Goal: Information Seeking & Learning: Learn about a topic

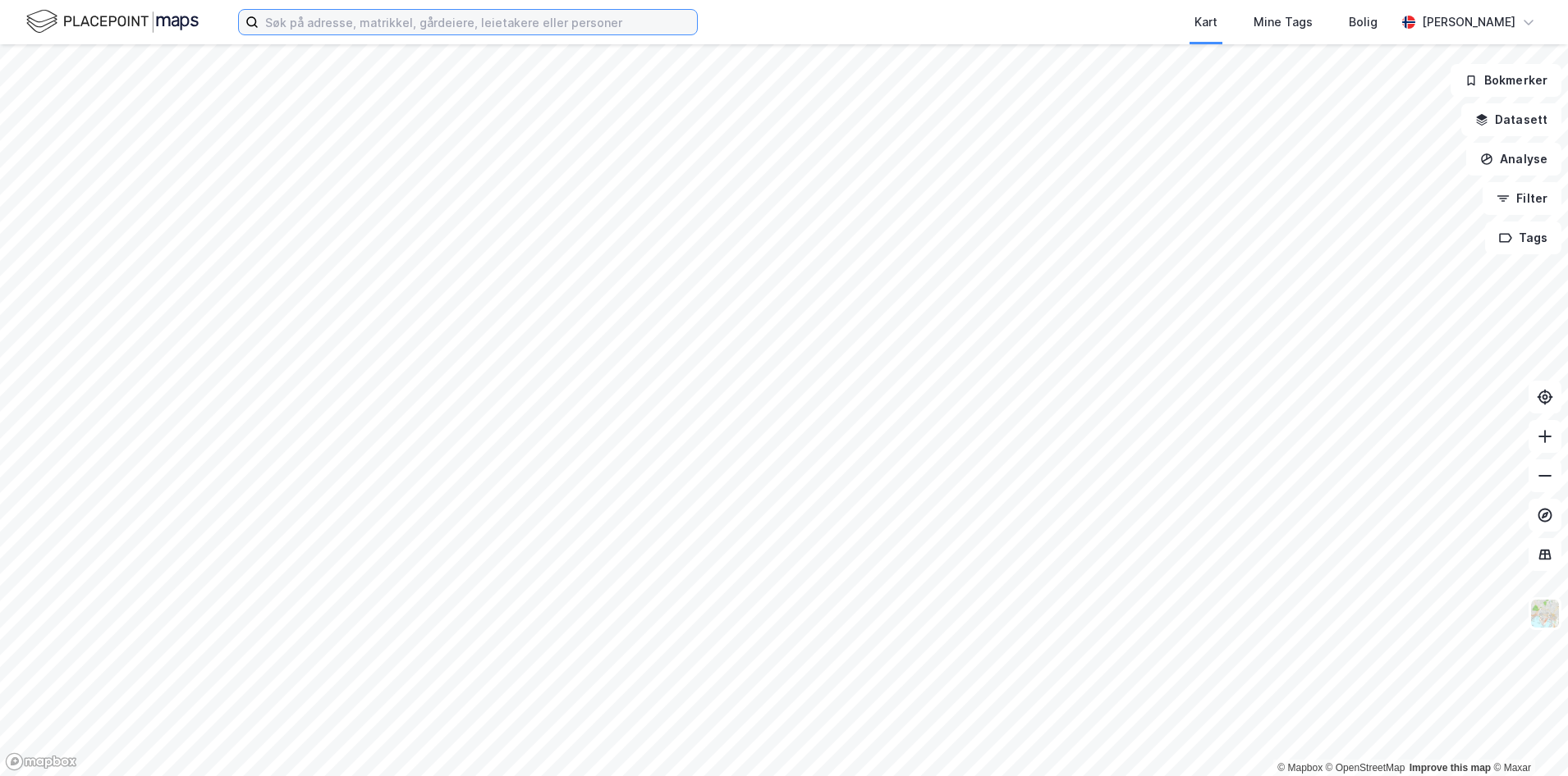
click at [264, 19] on input at bounding box center [477, 21] width 438 height 24
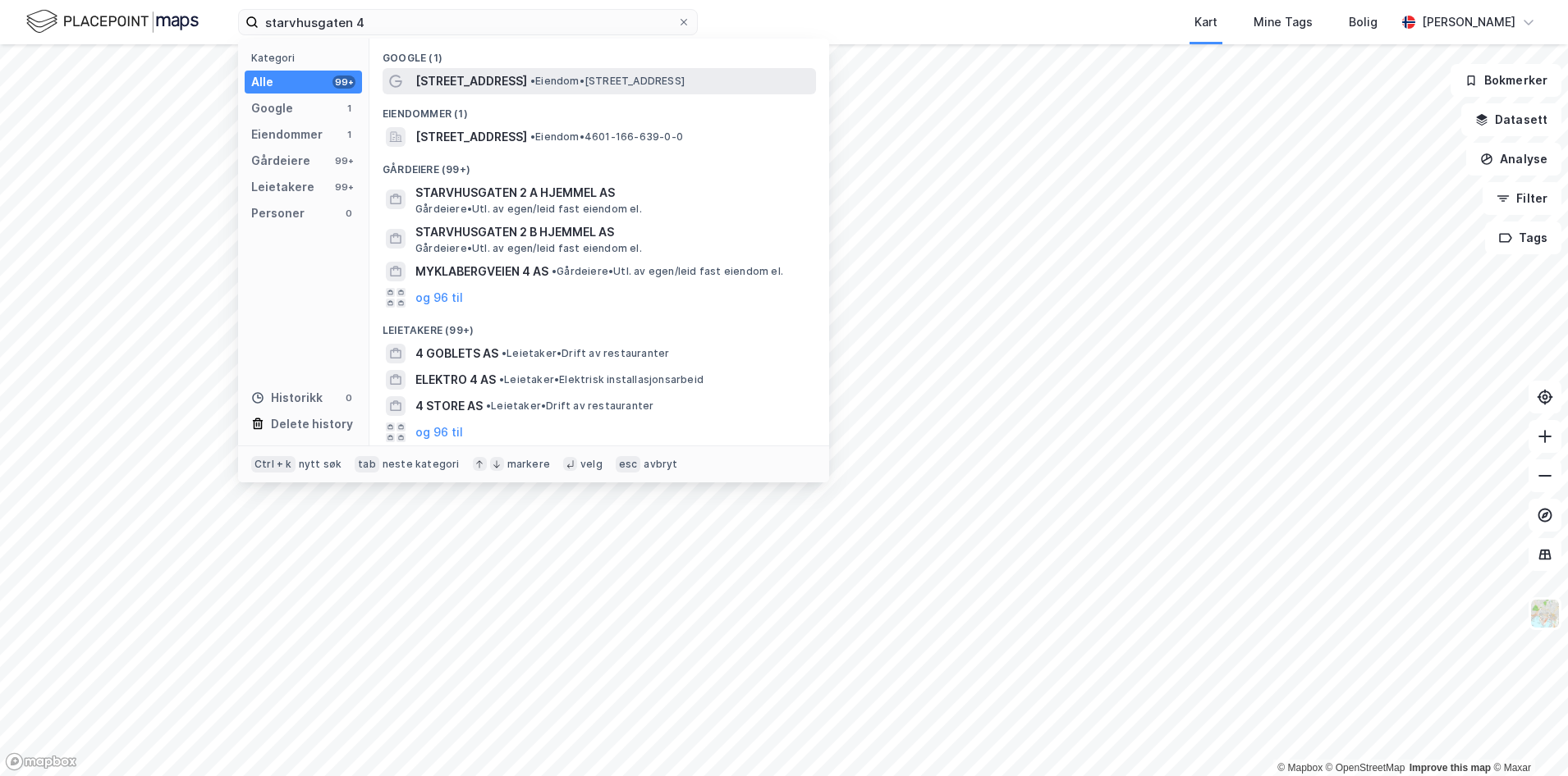
click at [651, 86] on span "• Eiendom • [STREET_ADDRESS]" at bounding box center [608, 81] width 154 height 13
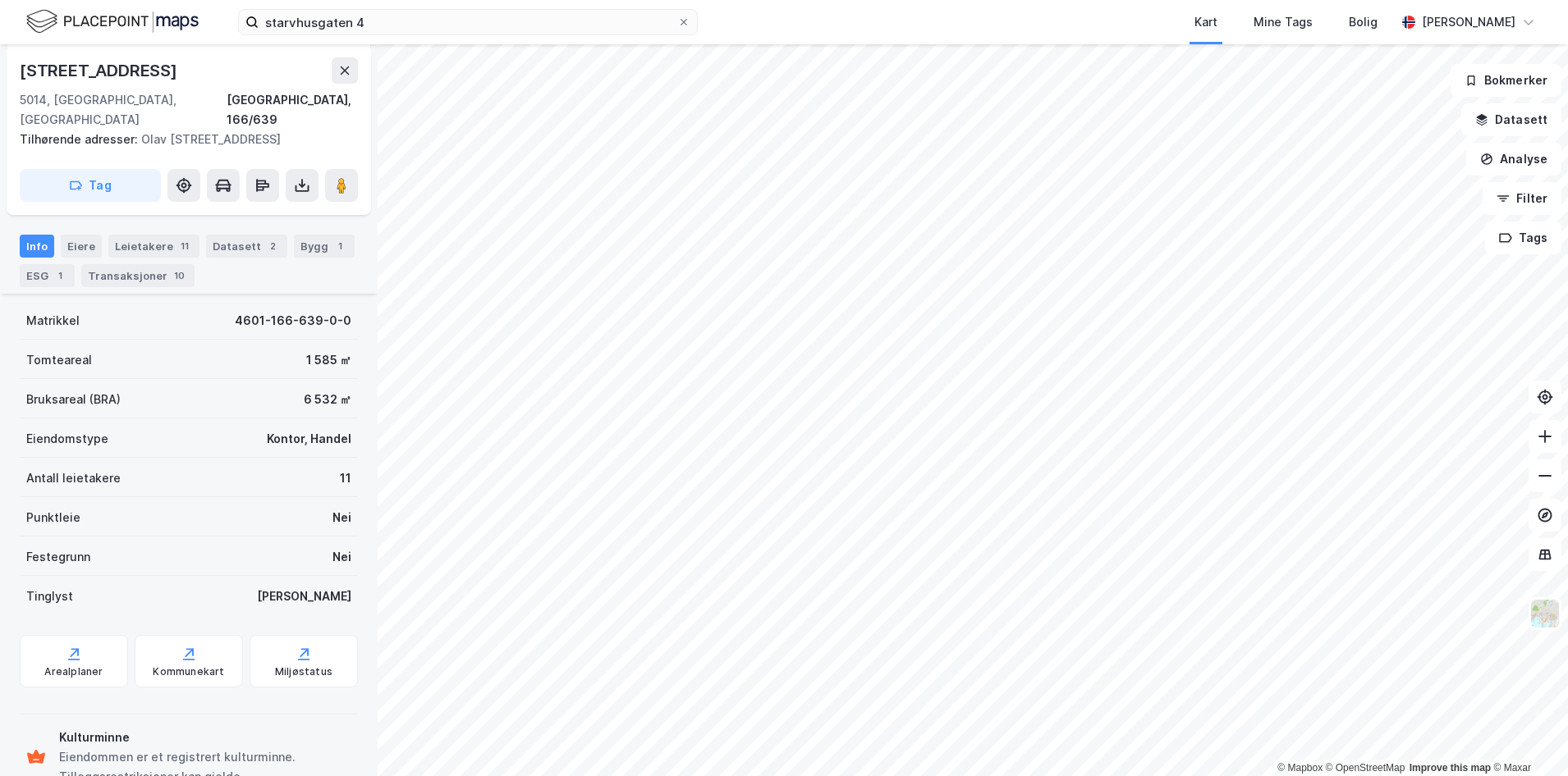
scroll to position [242, 0]
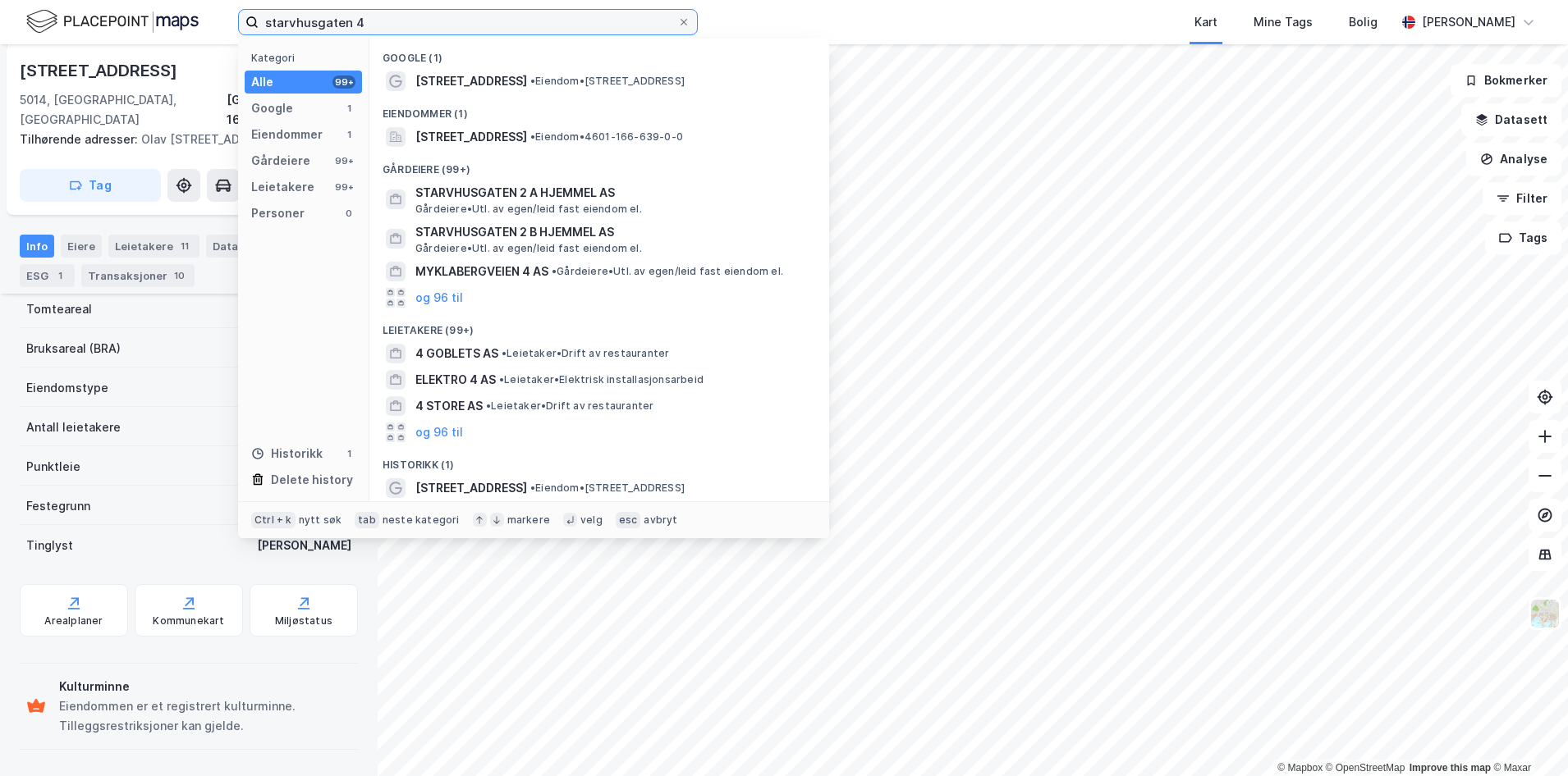
click at [331, 27] on input "starvhusgaten 4" at bounding box center [467, 21] width 418 height 24
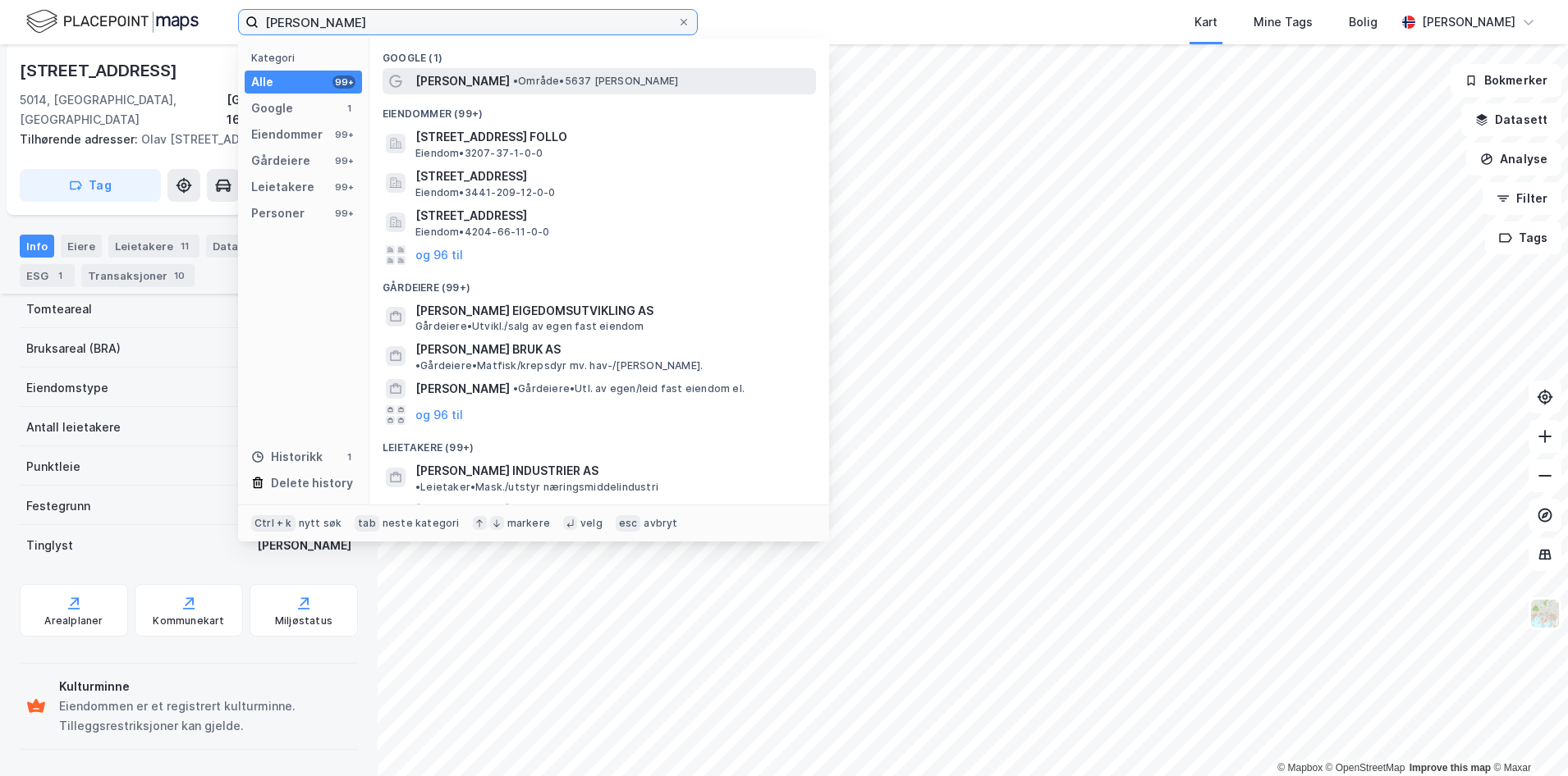
type input "[PERSON_NAME]"
click at [513, 78] on span "• Område • 5637 [PERSON_NAME]" at bounding box center [595, 81] width 165 height 13
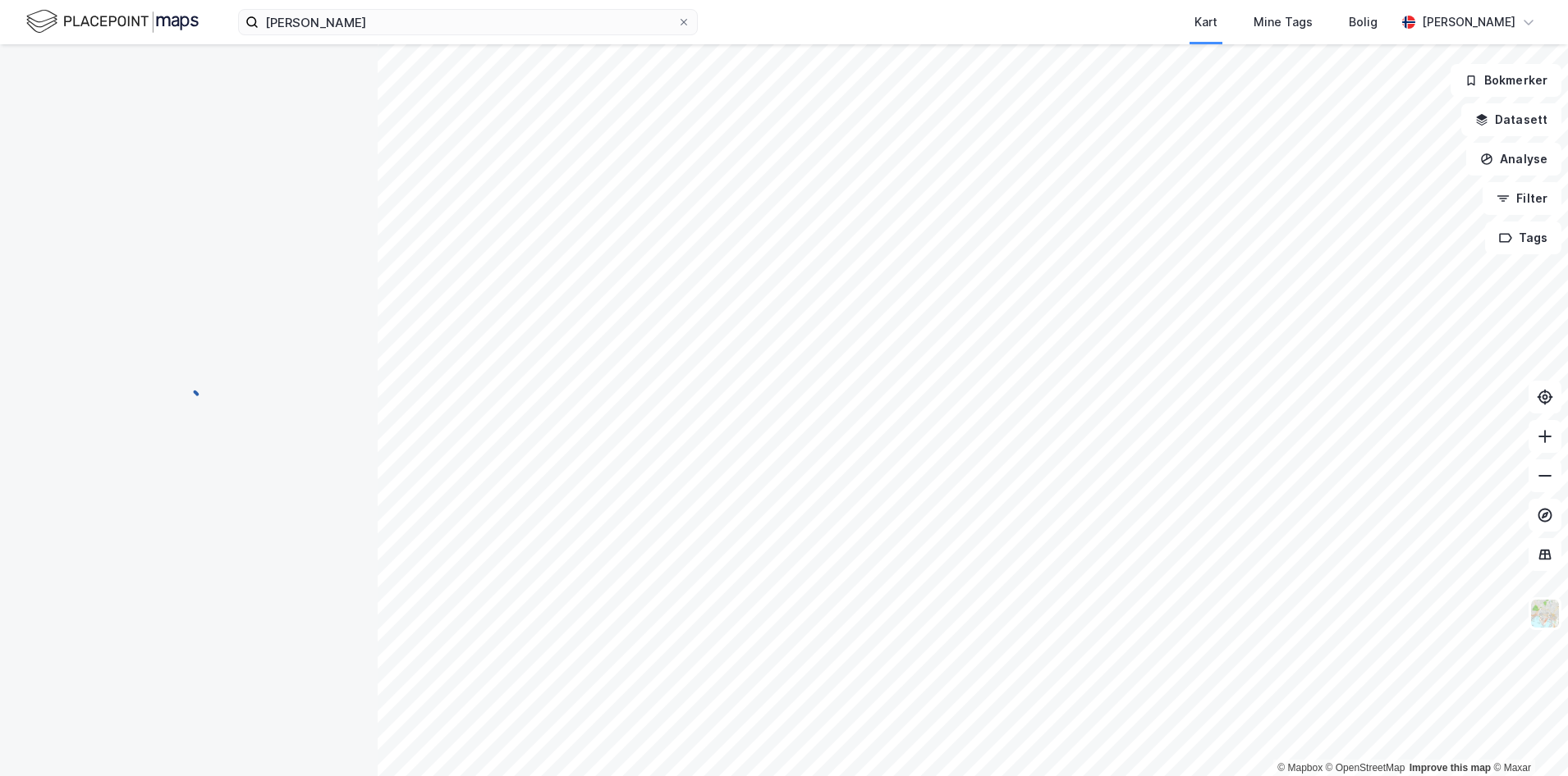
scroll to position [117, 0]
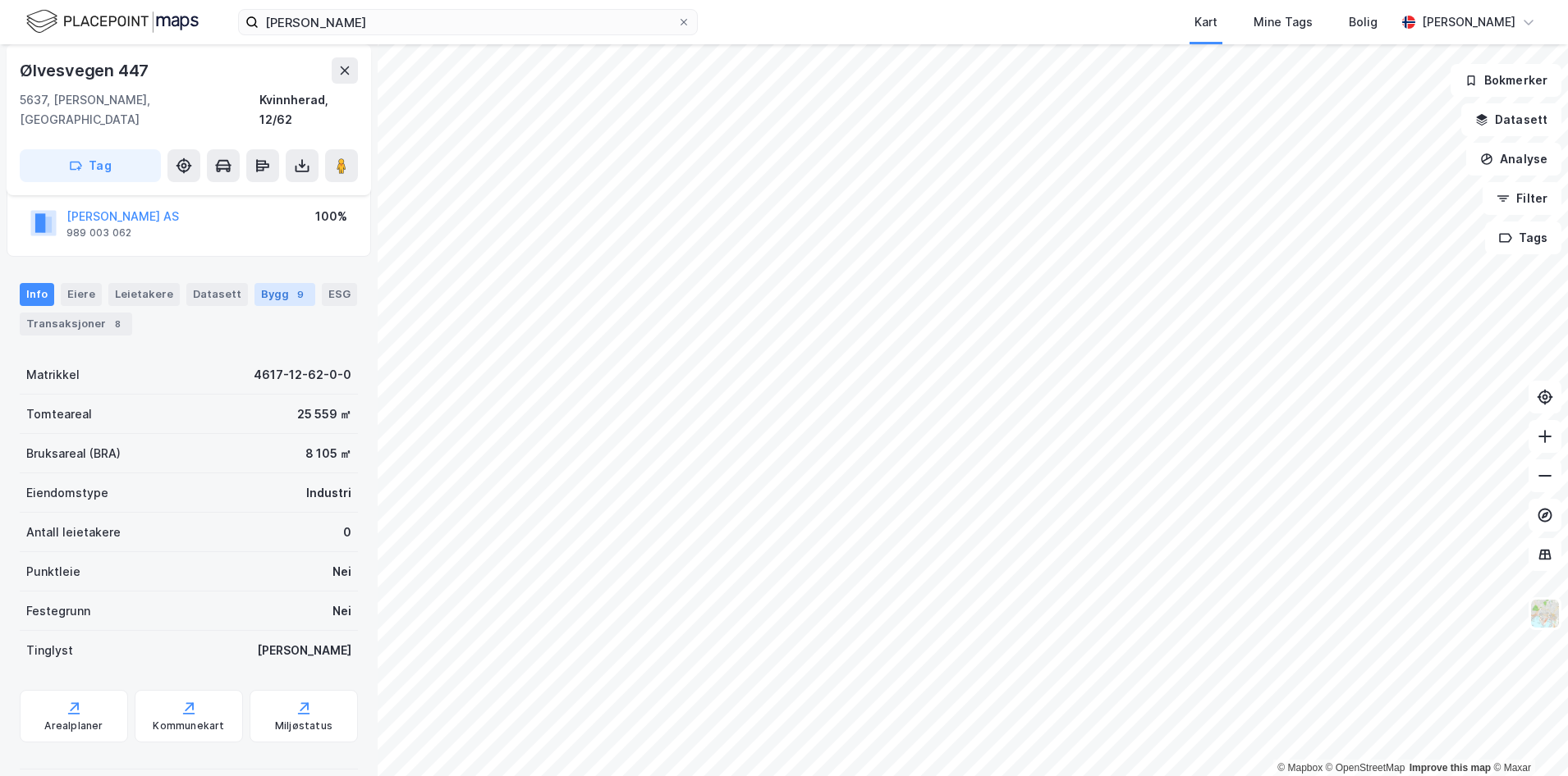
click at [276, 283] on div "Bygg 9" at bounding box center [285, 294] width 60 height 23
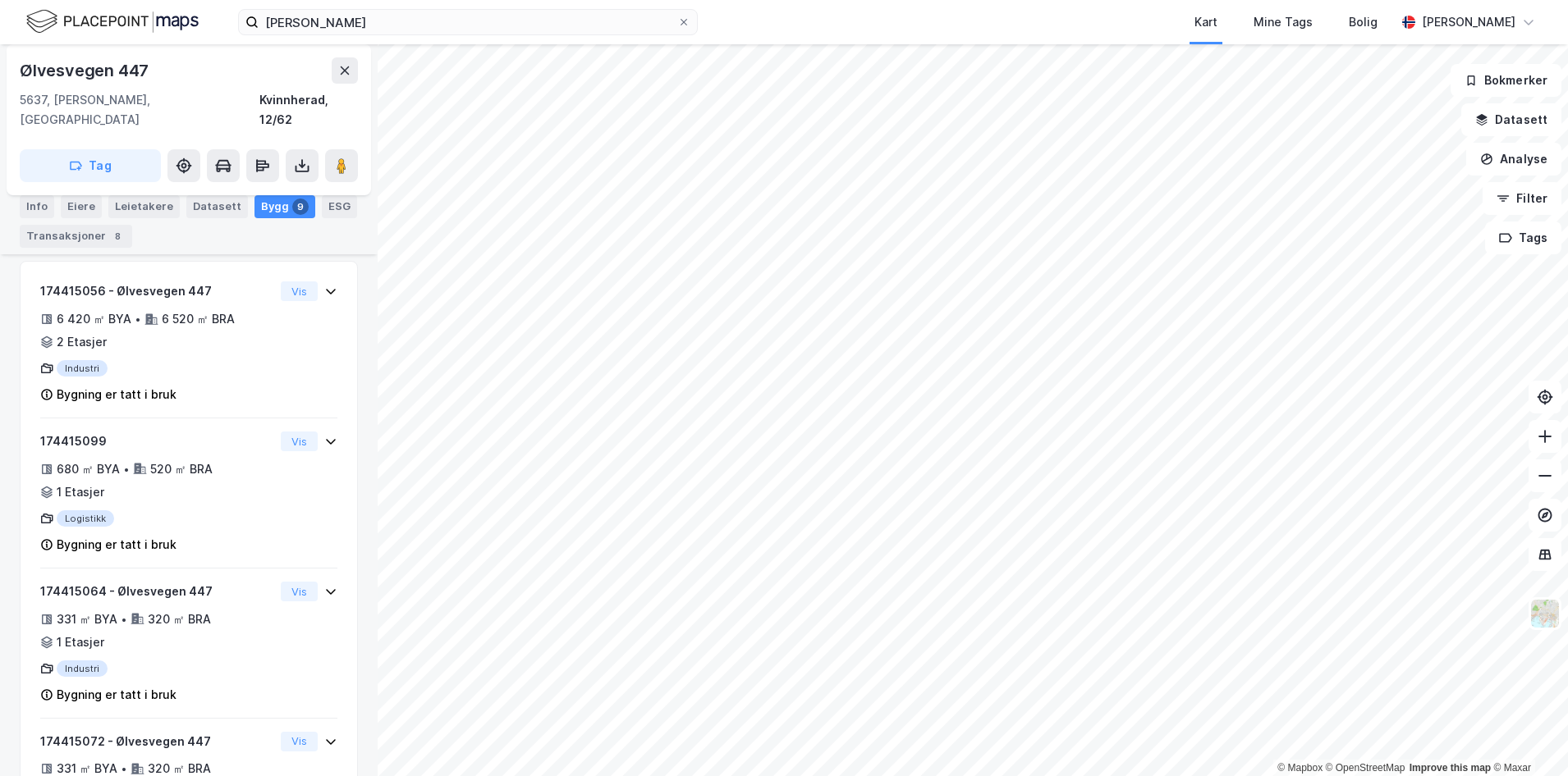
scroll to position [314, 0]
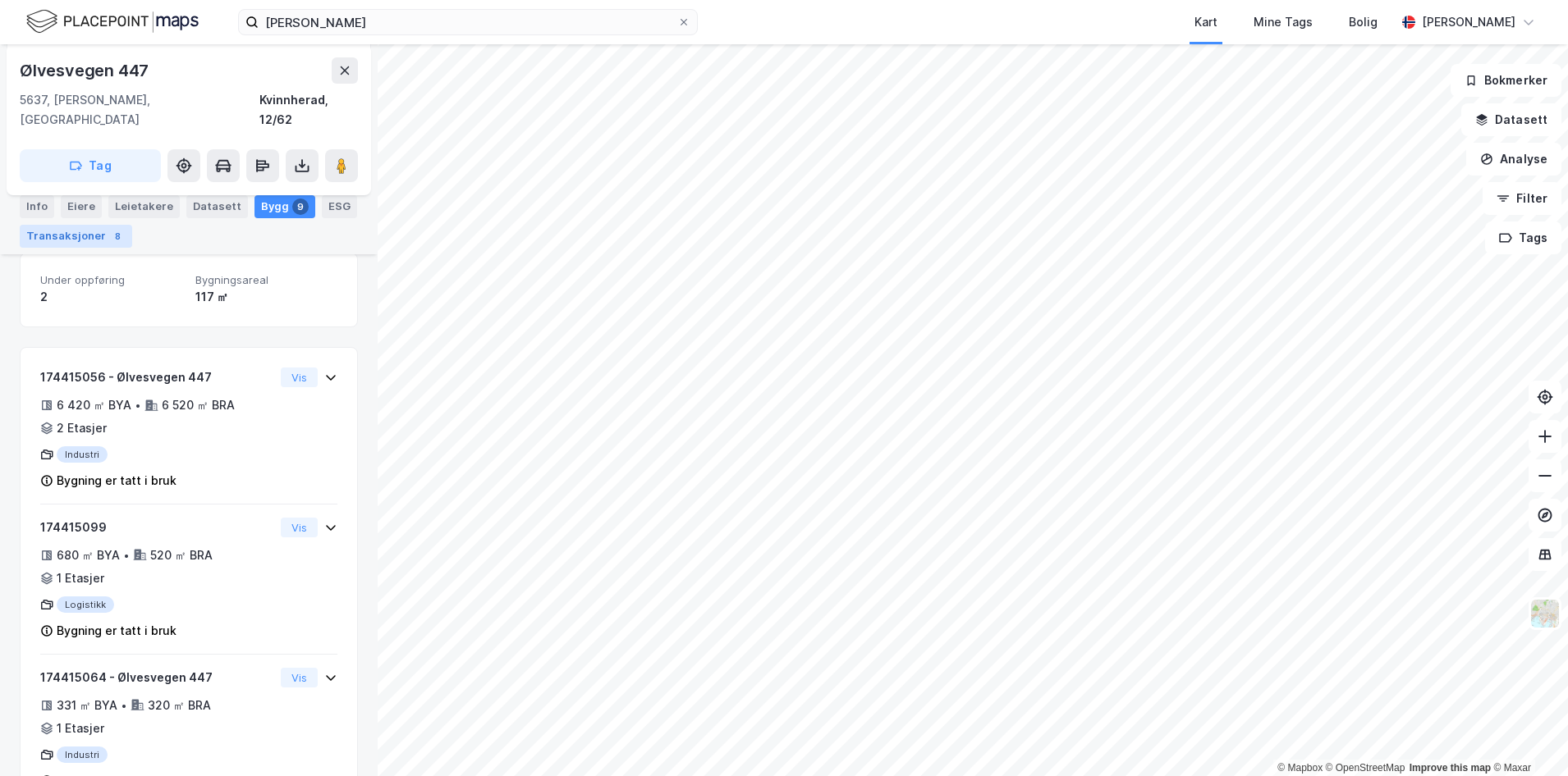
click at [48, 237] on div "Transaksjoner 8" at bounding box center [75, 237] width 112 height 23
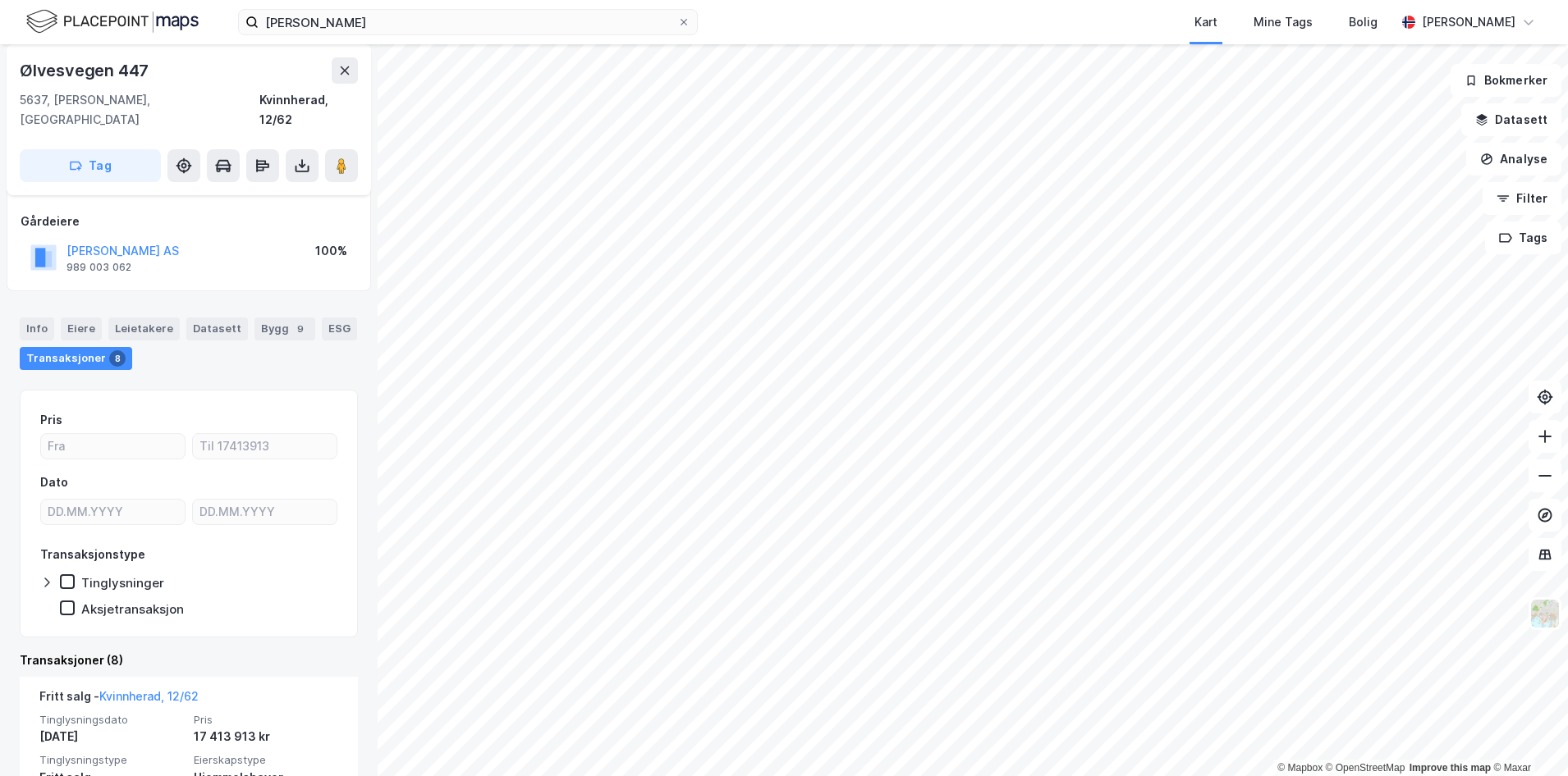
scroll to position [82, 0]
click at [89, 319] on div "Eiere" at bounding box center [81, 330] width 41 height 23
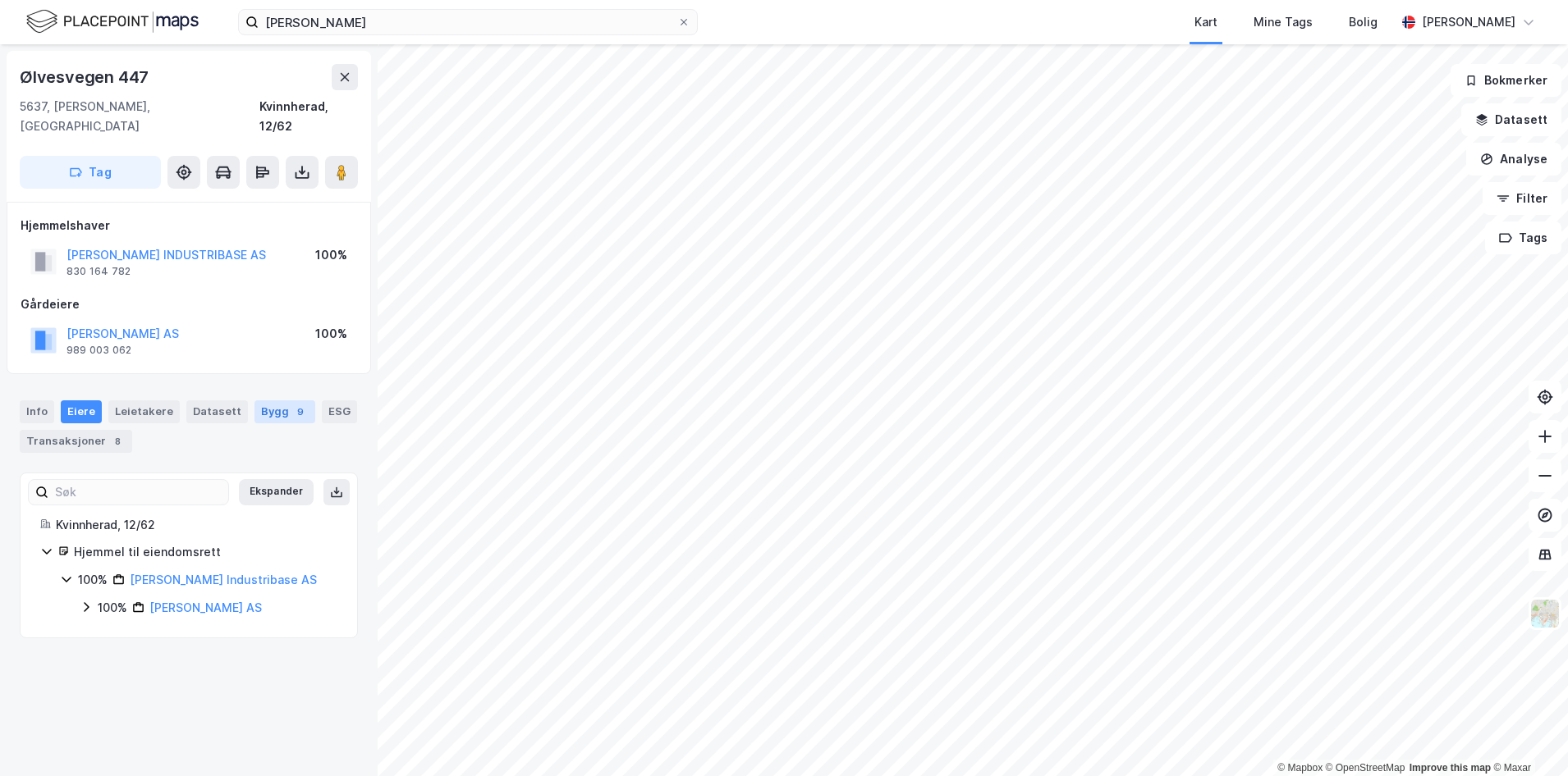
click at [267, 401] on div "Bygg 9" at bounding box center [285, 412] width 60 height 23
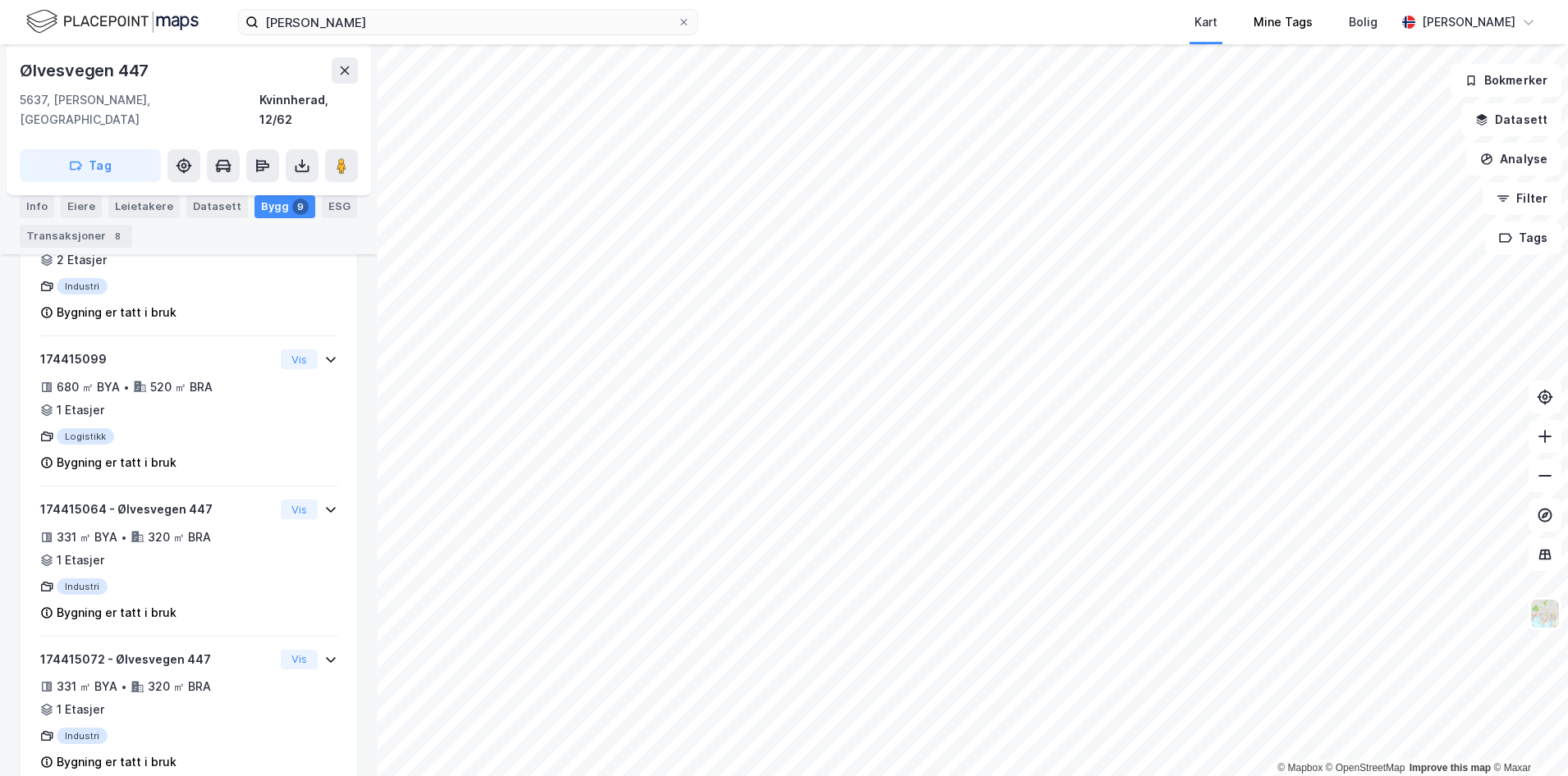
scroll to position [464, 0]
